Goal: Navigation & Orientation: Find specific page/section

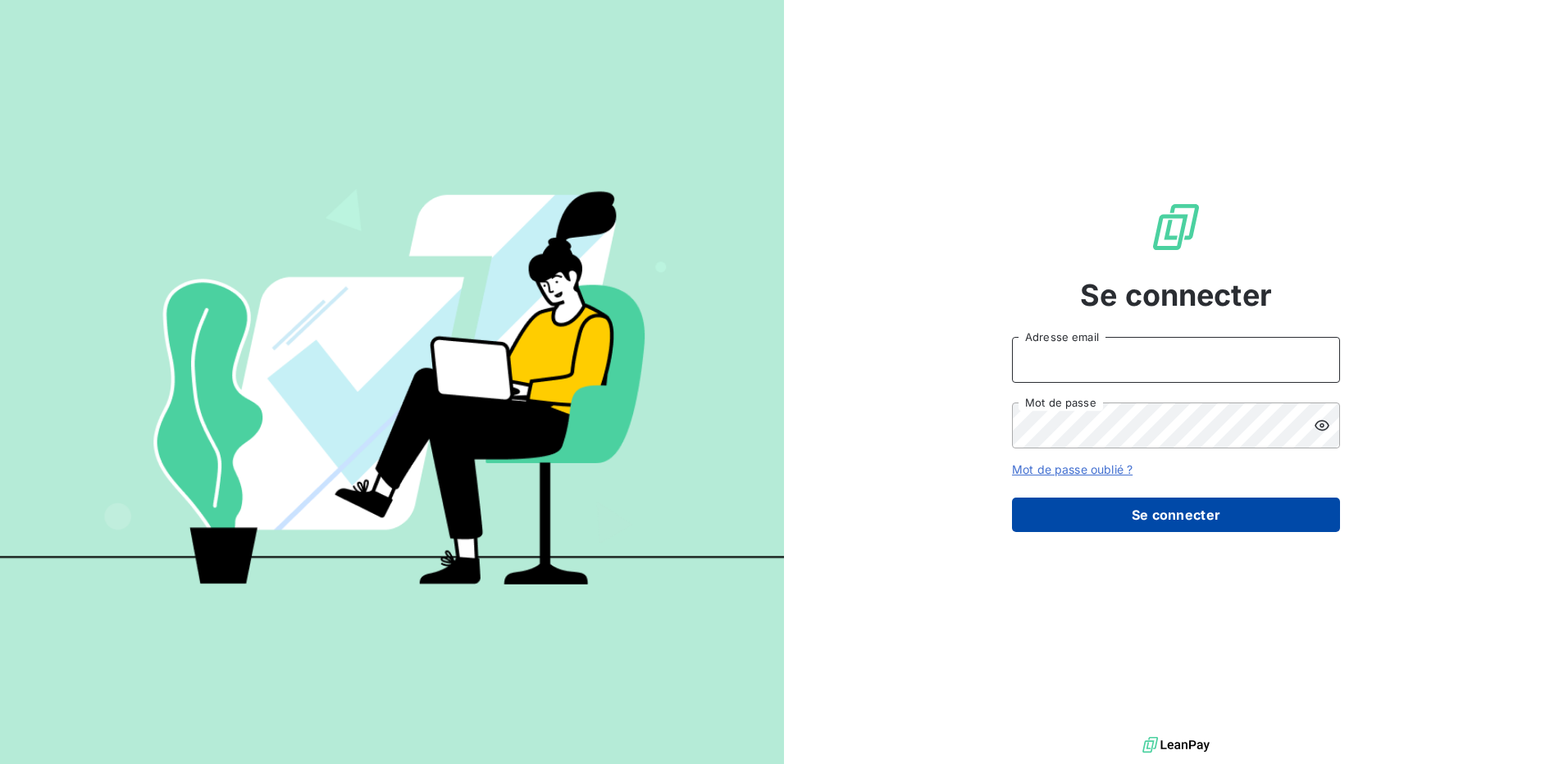
type input "[PERSON_NAME][EMAIL_ADDRESS][DOMAIN_NAME]"
click at [1184, 522] on button "Se connecter" at bounding box center [1175, 515] width 328 height 34
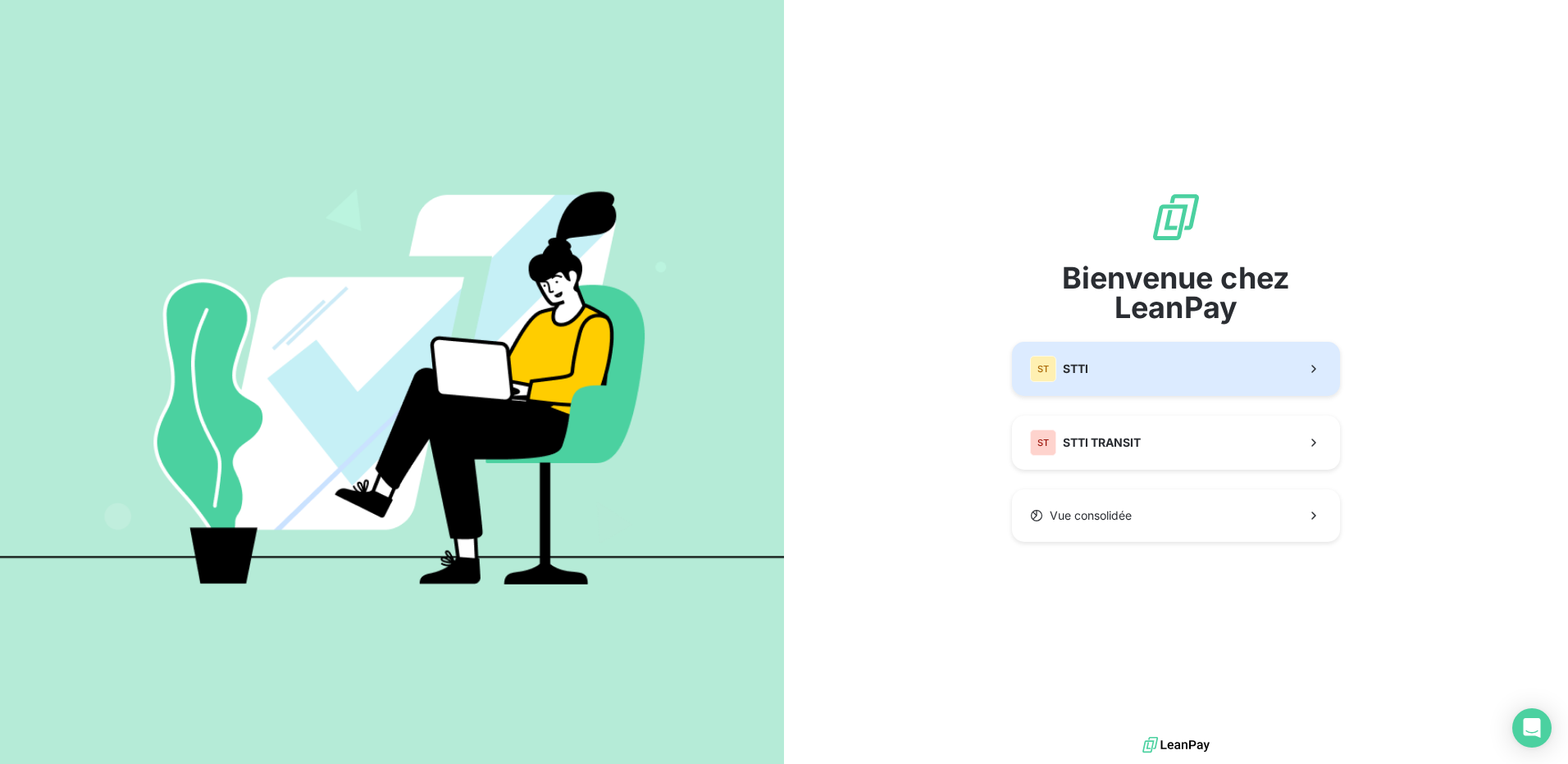
click at [1119, 383] on button "ST STTI" at bounding box center [1175, 368] width 328 height 54
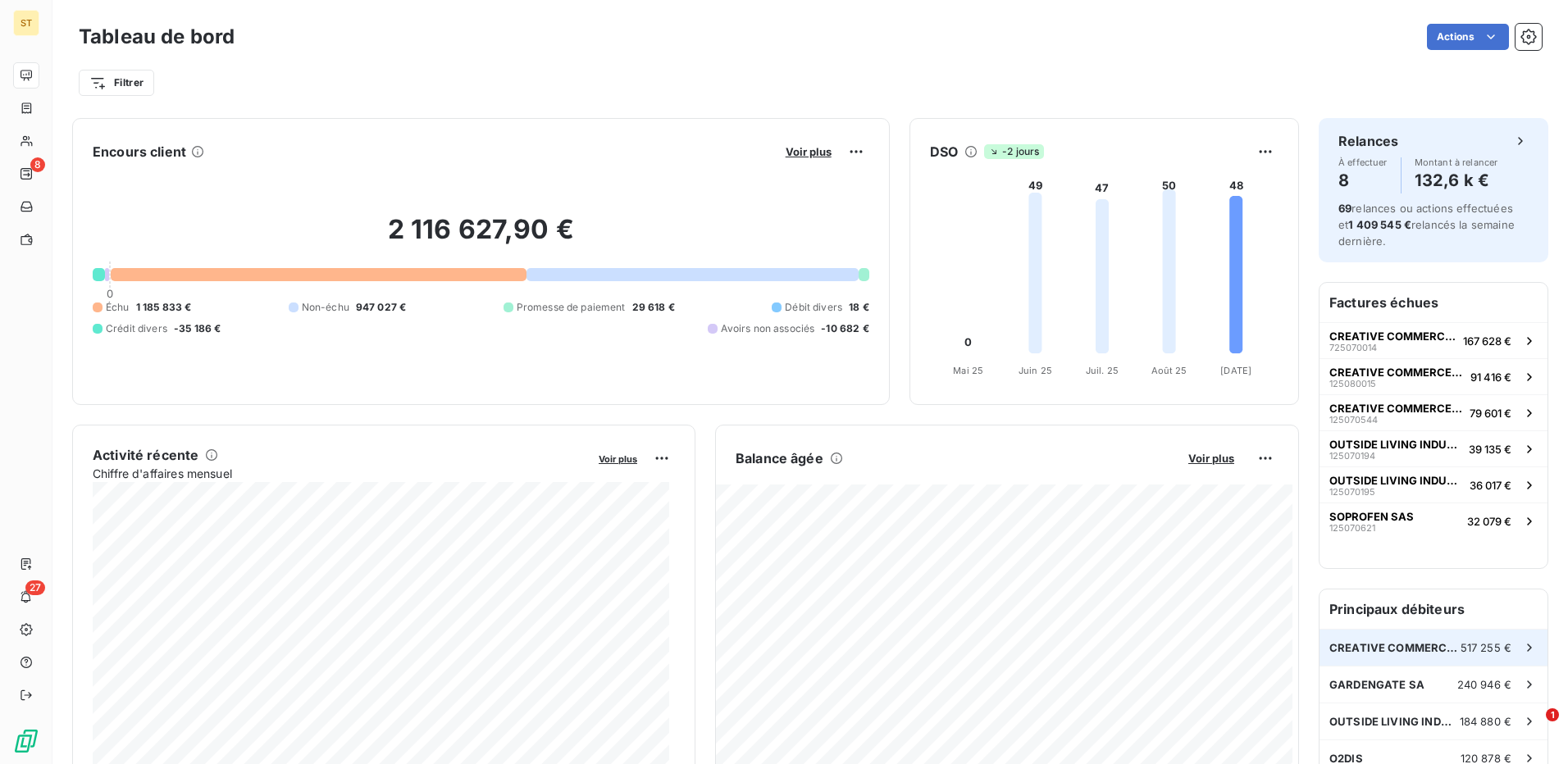
click at [1387, 638] on div "CREATIVE COMMERCE PARTNERS 517 255 €" at bounding box center [1434, 648] width 228 height 36
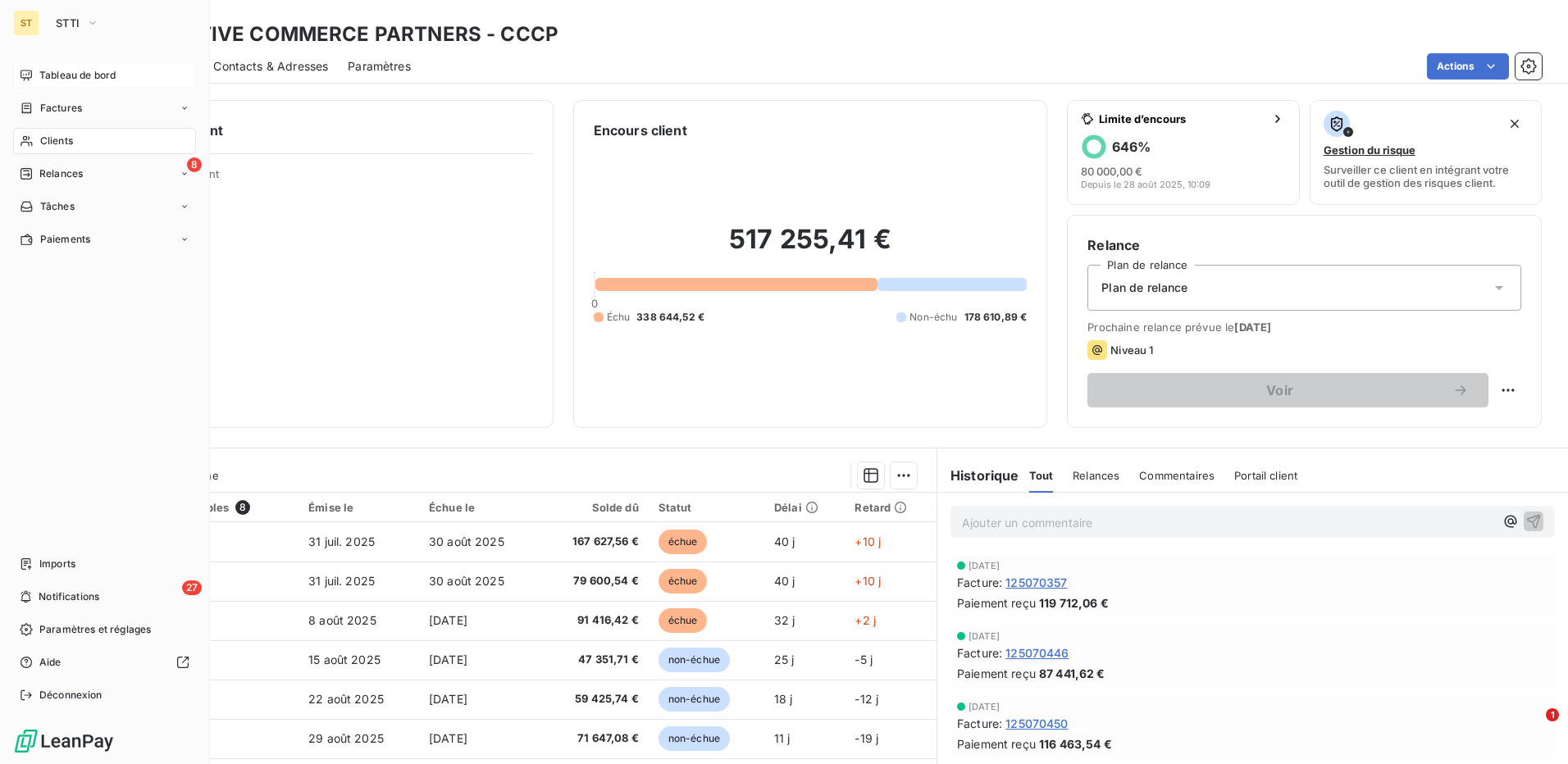
click at [44, 71] on span "Tableau de bord" at bounding box center [77, 76] width 76 height 15
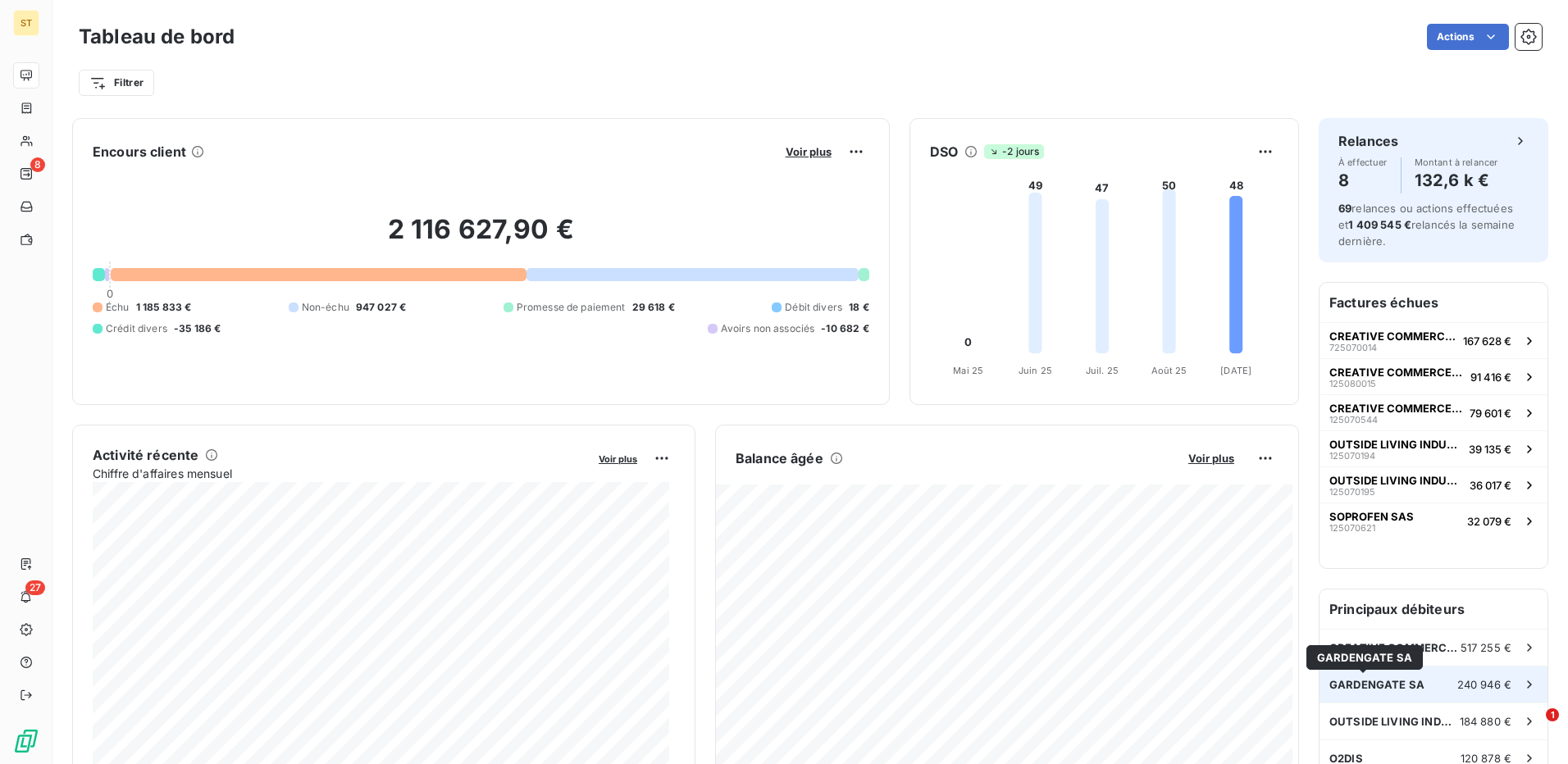
click at [1396, 690] on span "GARDENGATE SA" at bounding box center [1377, 685] width 95 height 13
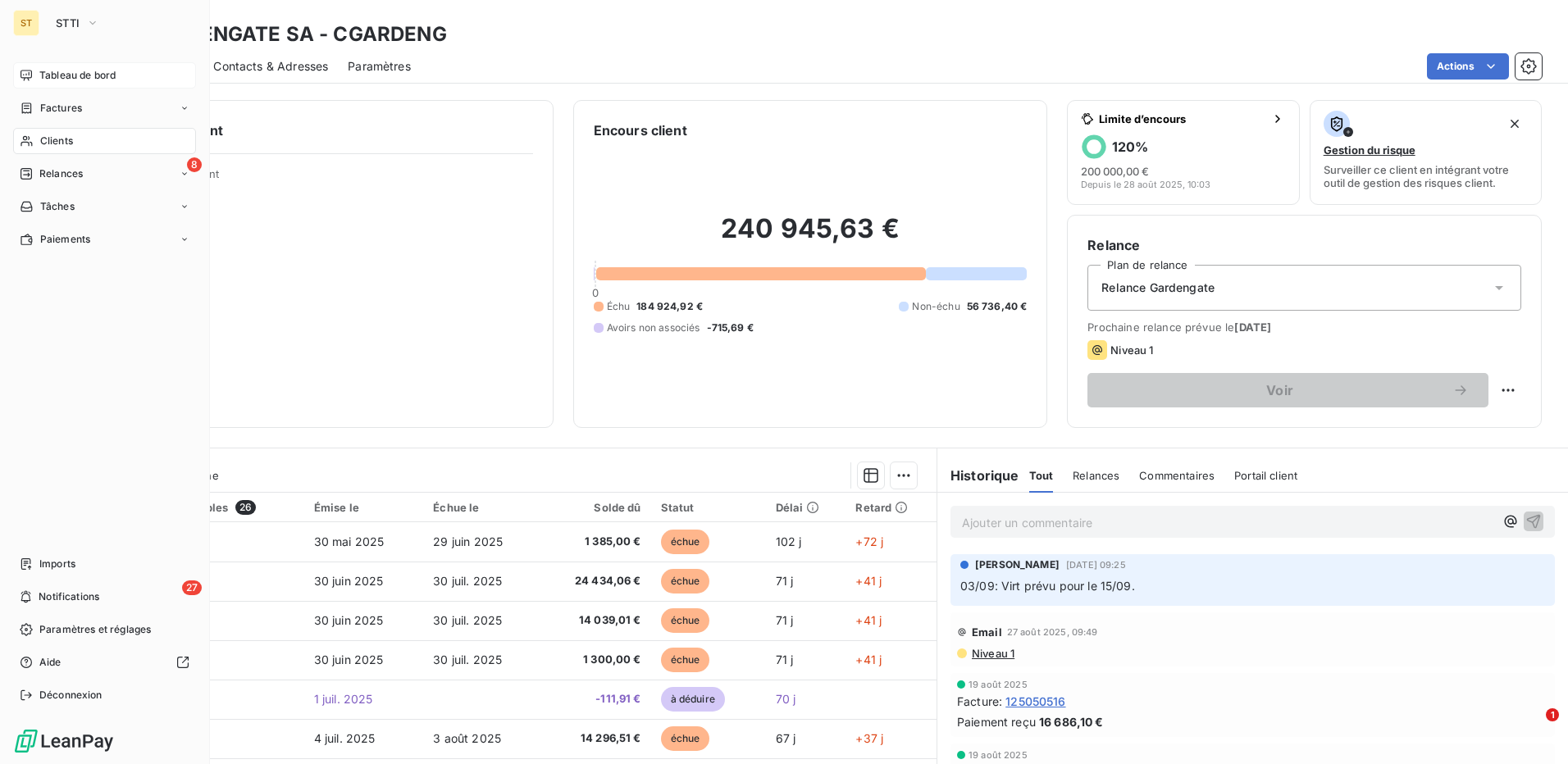
click at [48, 67] on div "Tableau de bord" at bounding box center [105, 75] width 183 height 27
